Goal: Information Seeking & Learning: Learn about a topic

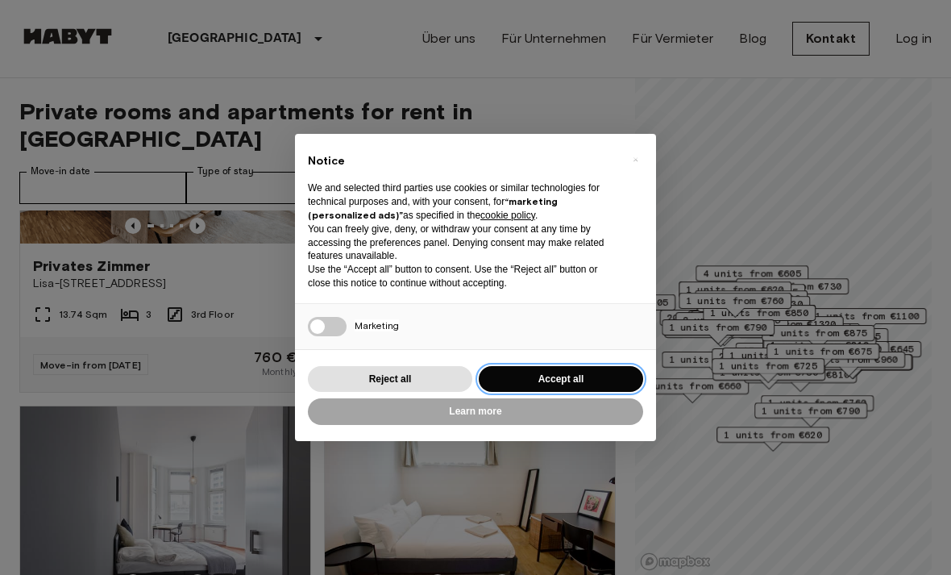
click at [524, 372] on button "Accept all" at bounding box center [561, 379] width 164 height 27
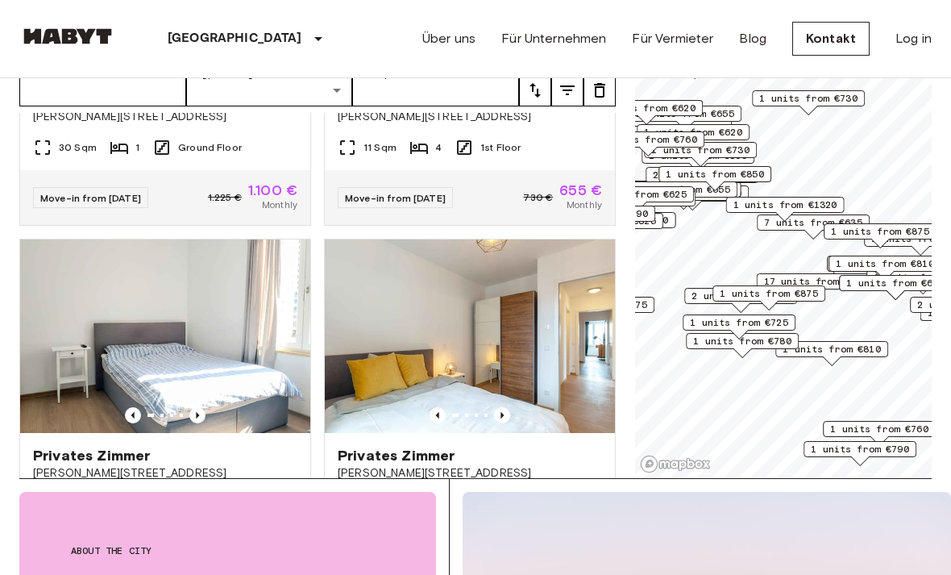
scroll to position [4163, 0]
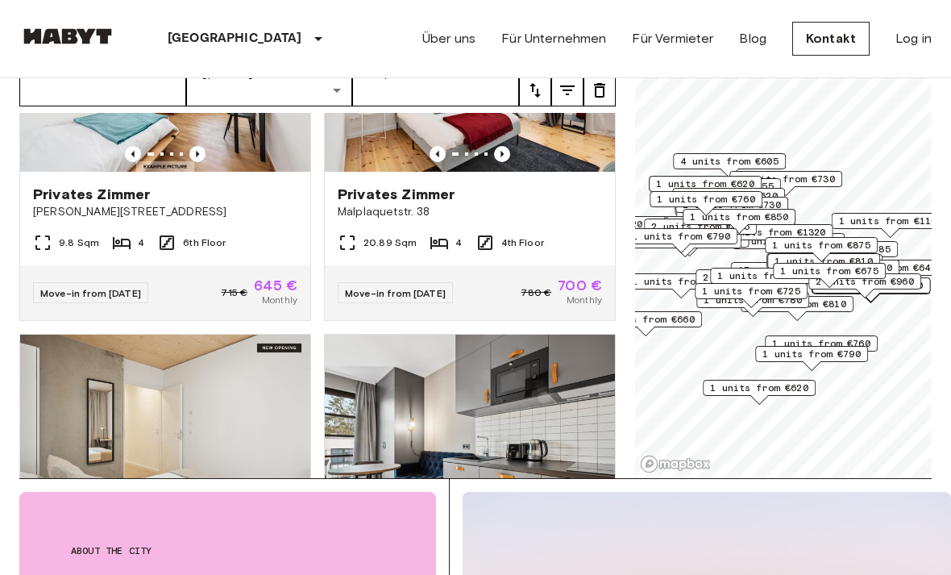
scroll to position [2640, 0]
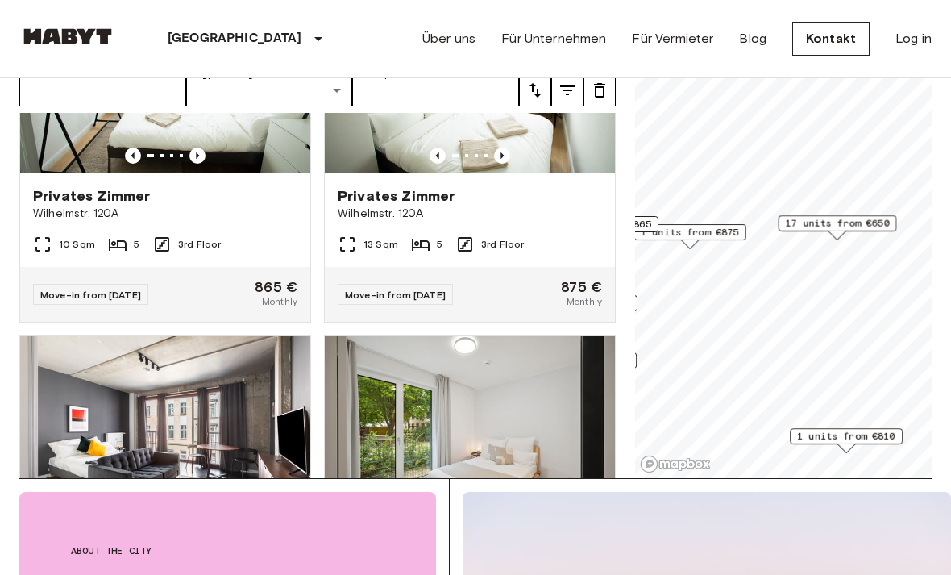
click at [849, 227] on span "17 units from €650" at bounding box center [838, 223] width 104 height 15
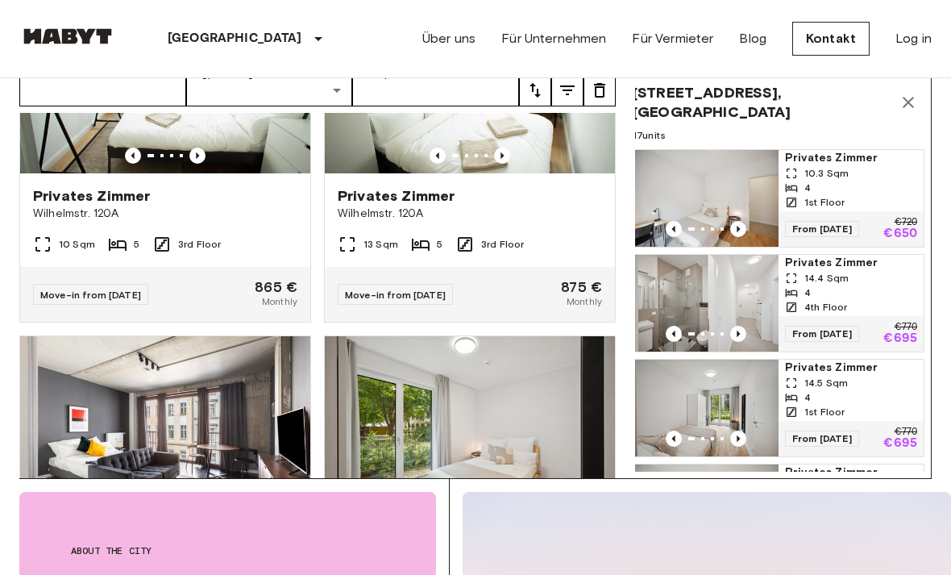
click at [845, 181] on div "4" at bounding box center [851, 188] width 132 height 15
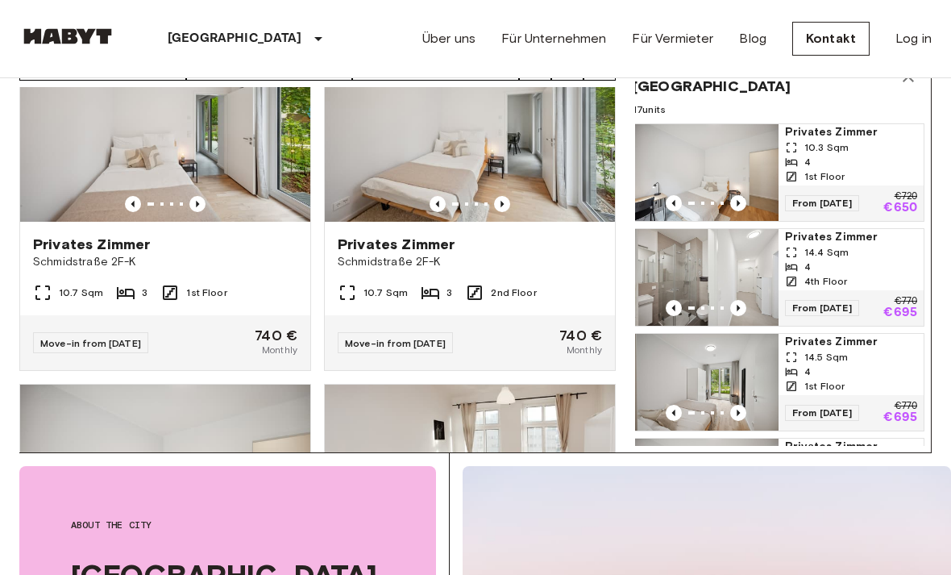
scroll to position [4706, 0]
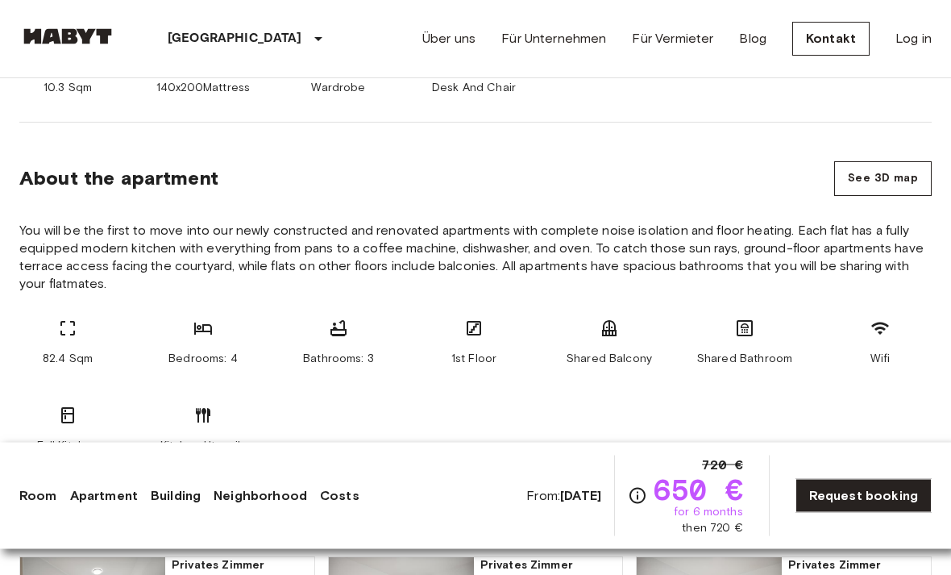
scroll to position [783, 0]
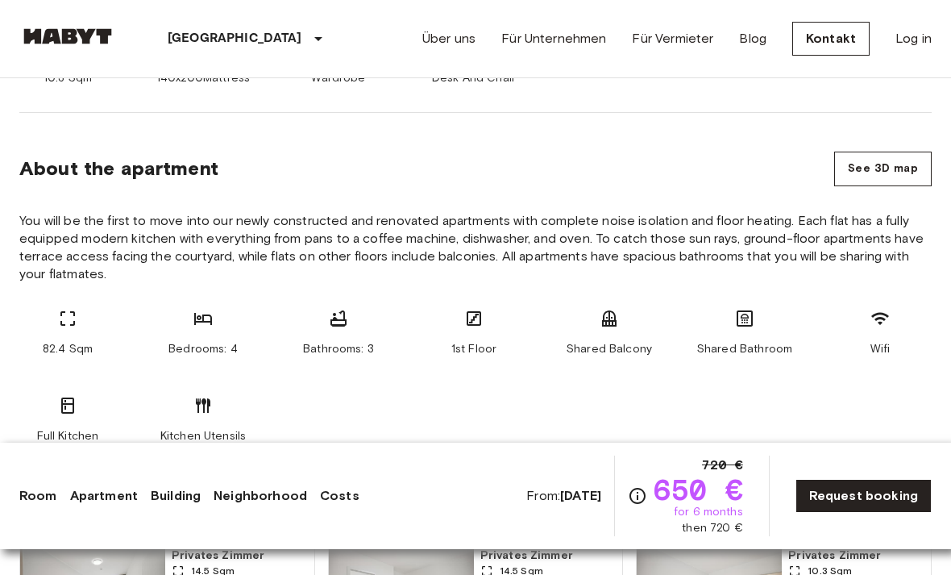
click at [897, 166] on button "See 3D map" at bounding box center [883, 169] width 98 height 35
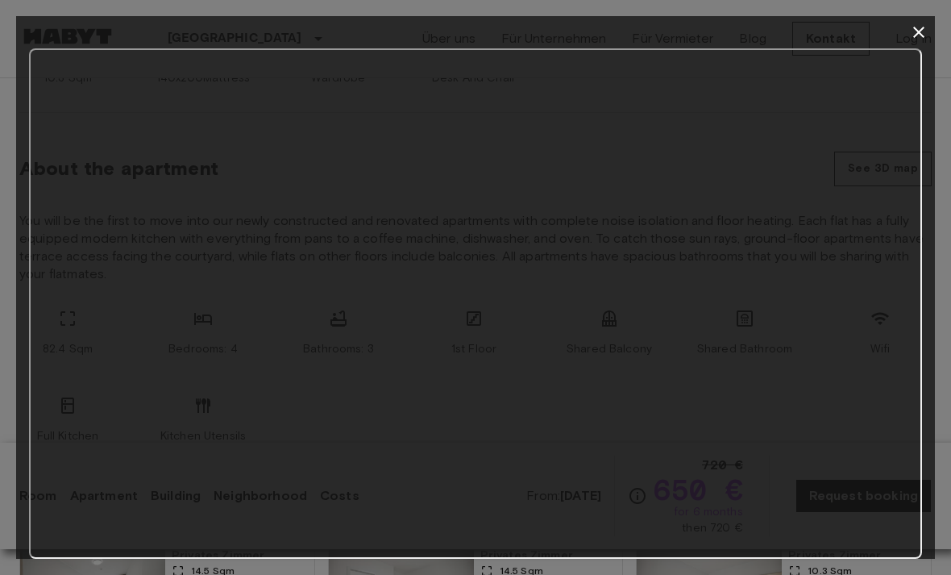
click at [912, 31] on icon "button" at bounding box center [918, 32] width 19 height 19
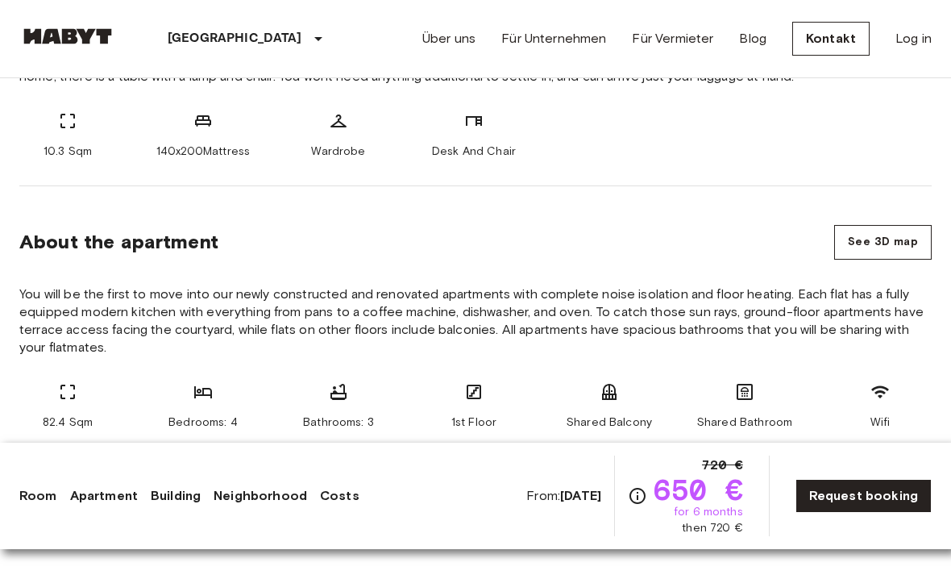
scroll to position [591, 0]
